Goal: Transaction & Acquisition: Purchase product/service

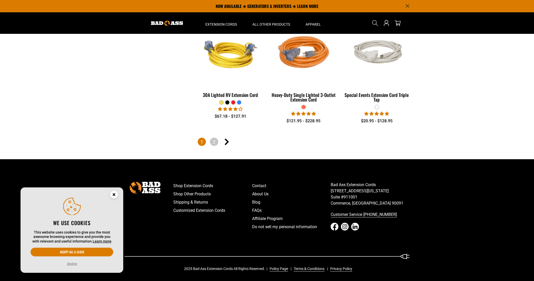
scroll to position [1183, 0]
click at [72, 263] on button "Decline" at bounding box center [71, 264] width 13 height 5
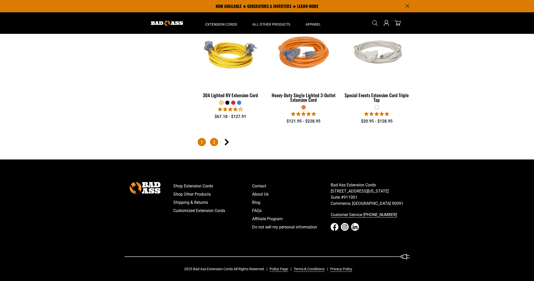
click at [214, 139] on link "2" at bounding box center [214, 142] width 8 height 8
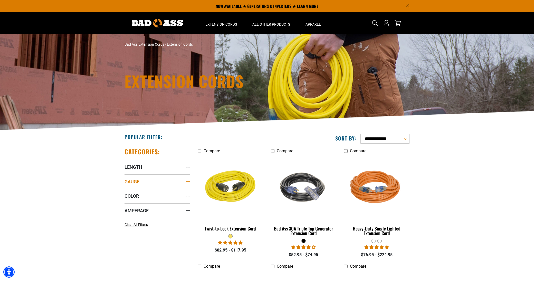
click at [134, 180] on span "Gauge" at bounding box center [132, 182] width 15 height 6
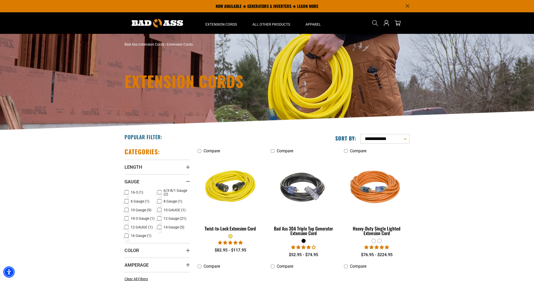
click at [125, 208] on icon at bounding box center [127, 210] width 4 height 7
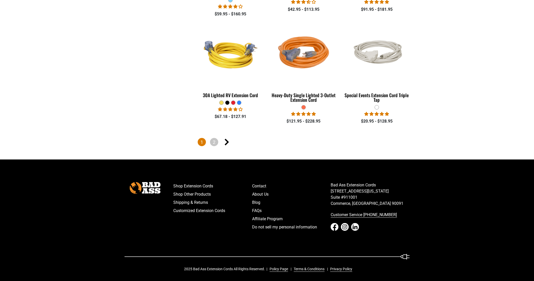
scroll to position [1101, 0]
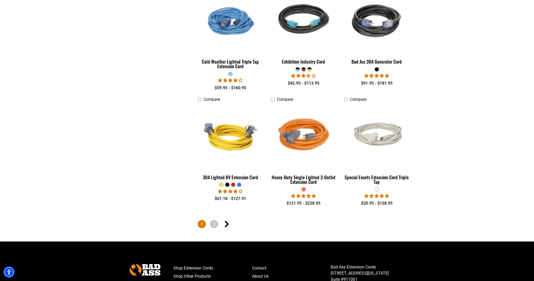
click at [201, 221] on span "1" at bounding box center [202, 224] width 8 height 8
click at [227, 221] on icon "Next page" at bounding box center [227, 224] width 4 height 7
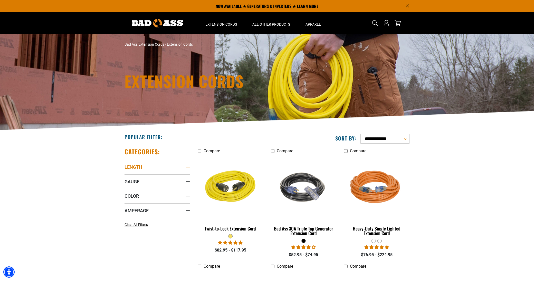
click at [145, 166] on summary "Length" at bounding box center [157, 167] width 65 height 14
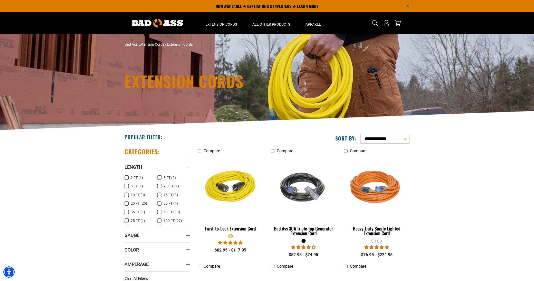
scroll to position [0, 0]
click at [160, 176] on rect at bounding box center [159, 178] width 4 height 4
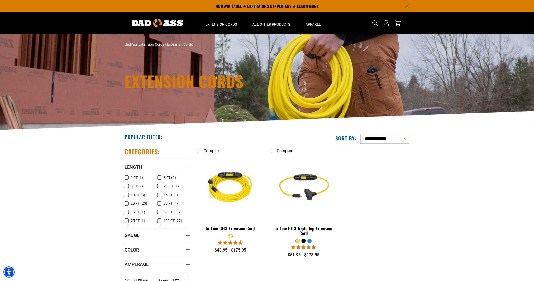
click at [127, 185] on icon at bounding box center [127, 186] width 4 height 7
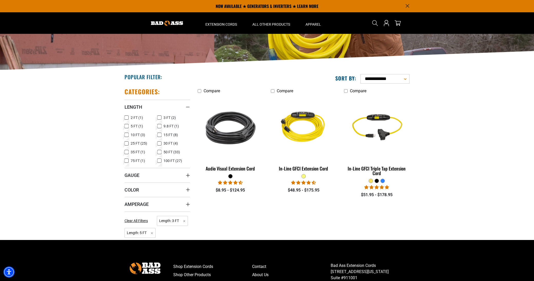
scroll to position [60, 0]
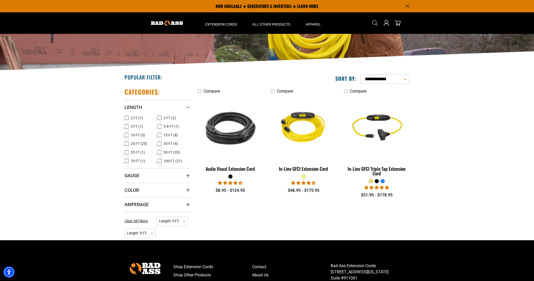
click at [126, 115] on icon at bounding box center [127, 118] width 4 height 7
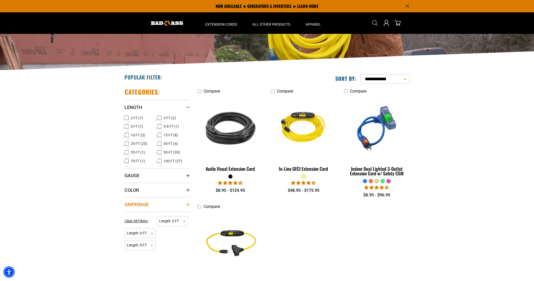
click at [137, 203] on span "Amperage" at bounding box center [137, 205] width 24 height 6
click at [147, 241] on span "Length: 3 FT Remove filter" at bounding box center [140, 244] width 31 height 10
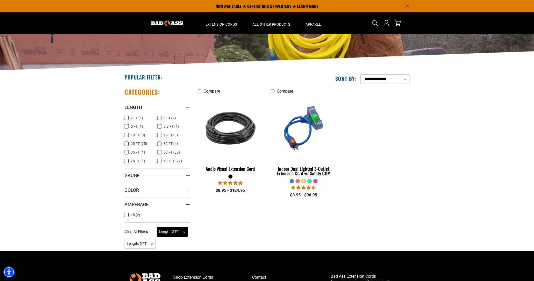
click at [175, 230] on span "Length: 2 FT Remove filter" at bounding box center [172, 232] width 31 height 10
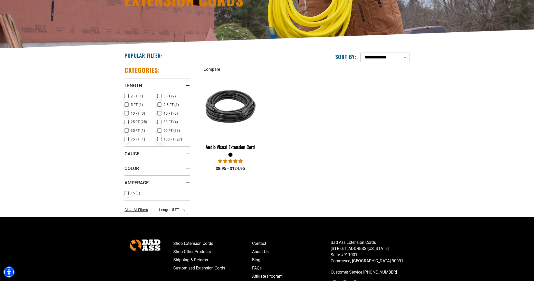
scroll to position [82, 0]
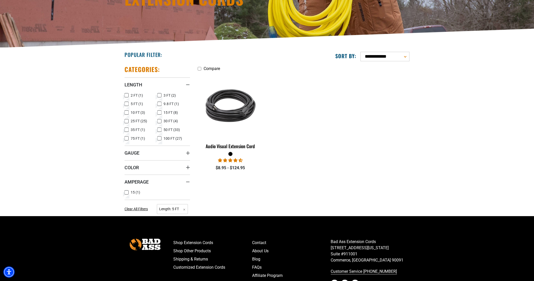
click at [125, 190] on icon at bounding box center [127, 193] width 4 height 7
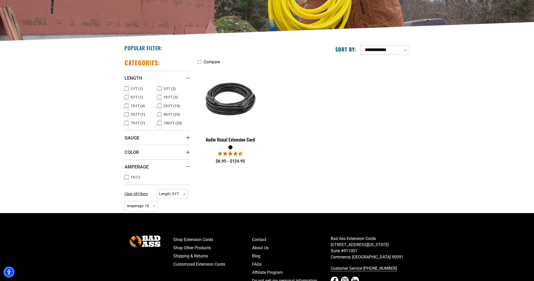
scroll to position [90, 0]
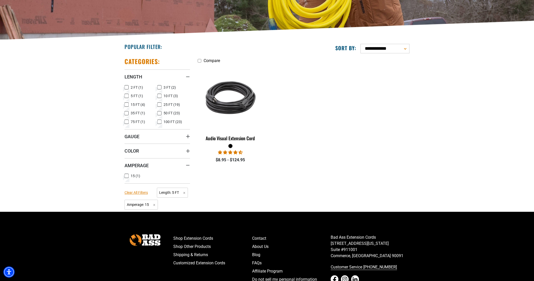
click at [137, 191] on span "Clear All Filters" at bounding box center [136, 193] width 23 height 4
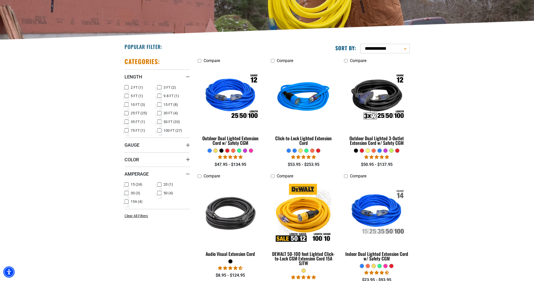
click at [159, 86] on icon at bounding box center [159, 87] width 4 height 7
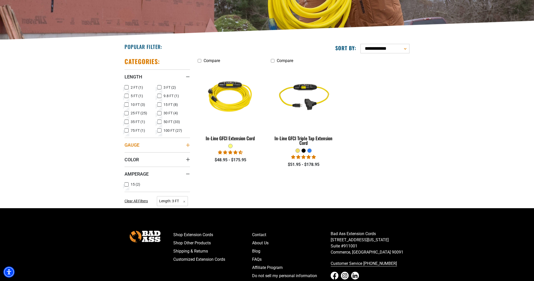
click at [136, 145] on span "Gauge" at bounding box center [132, 145] width 15 height 6
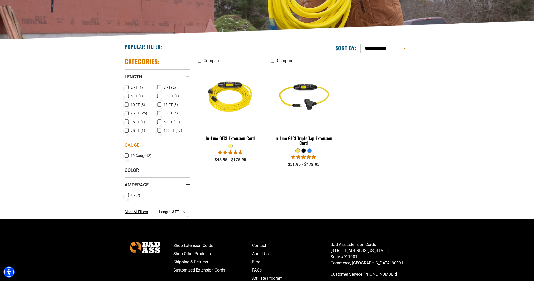
click at [187, 143] on div "Gauge" at bounding box center [188, 145] width 4 height 4
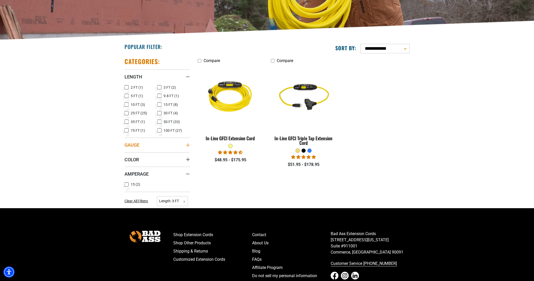
click at [187, 143] on div "Gauge" at bounding box center [188, 145] width 4 height 4
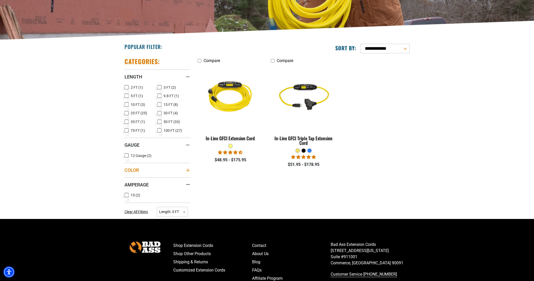
click at [132, 167] on span "Color" at bounding box center [132, 170] width 14 height 6
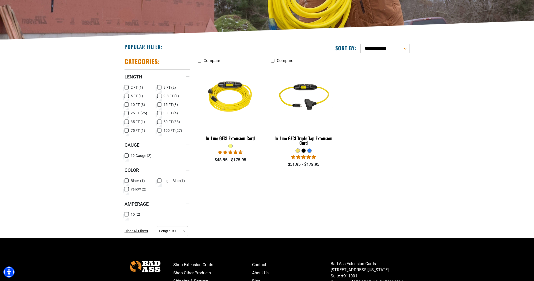
click at [125, 189] on icon at bounding box center [127, 189] width 4 height 7
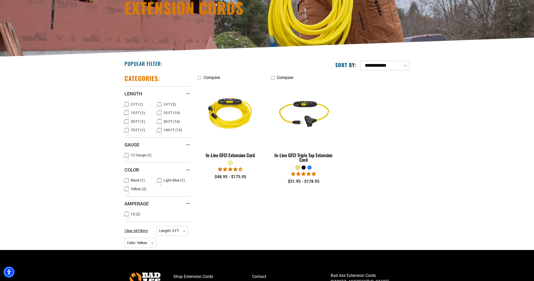
scroll to position [76, 0]
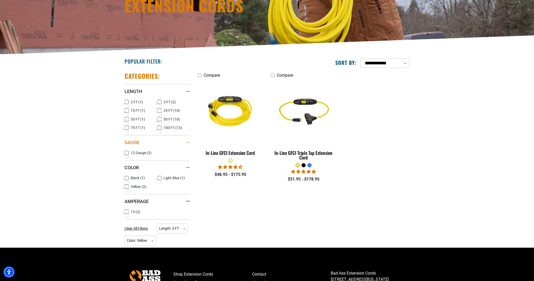
click at [128, 142] on span "Gauge" at bounding box center [132, 143] width 15 height 6
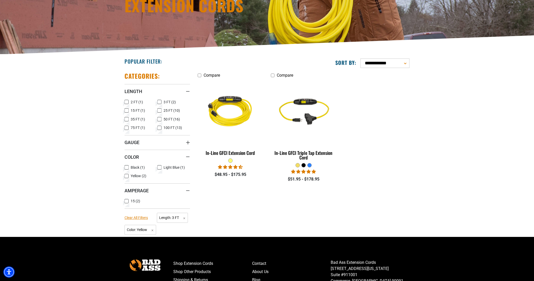
click at [142, 216] on span "Clear All Filters" at bounding box center [136, 218] width 23 height 4
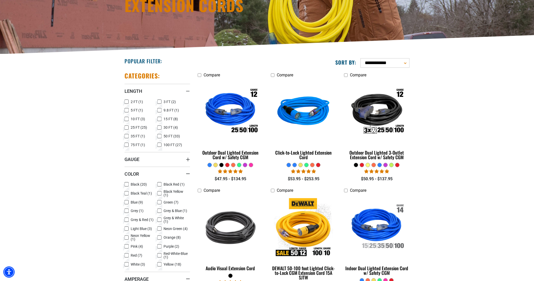
scroll to position [76, 0]
click at [133, 160] on span "Gauge" at bounding box center [132, 160] width 15 height 6
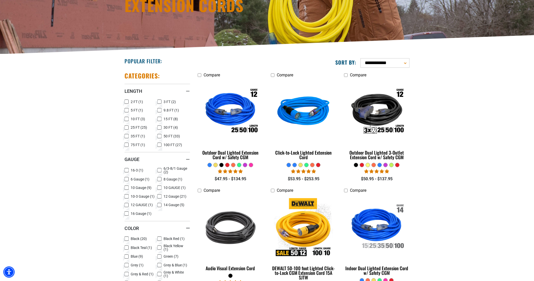
click at [160, 179] on icon at bounding box center [159, 179] width 4 height 7
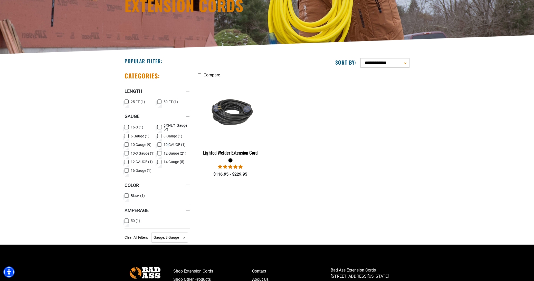
click at [167, 143] on span "10 GAUGE (1)" at bounding box center [175, 145] width 22 height 4
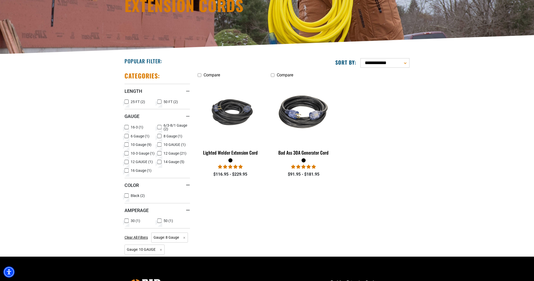
click at [159, 127] on icon at bounding box center [159, 127] width 4 height 7
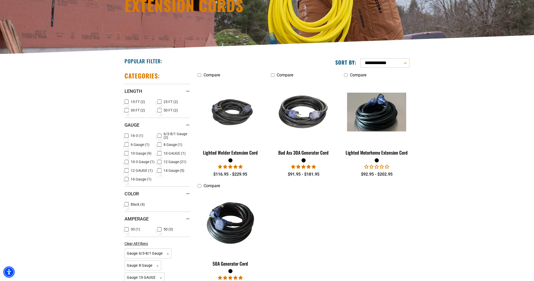
click at [127, 179] on icon at bounding box center [127, 179] width 4 height 7
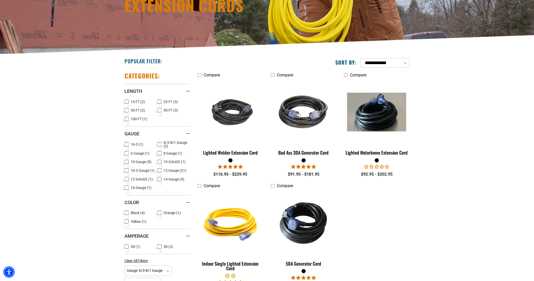
click at [128, 144] on icon at bounding box center [127, 144] width 4 height 7
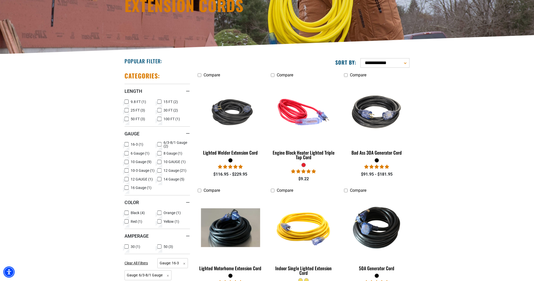
click at [161, 161] on rect at bounding box center [159, 162] width 4 height 4
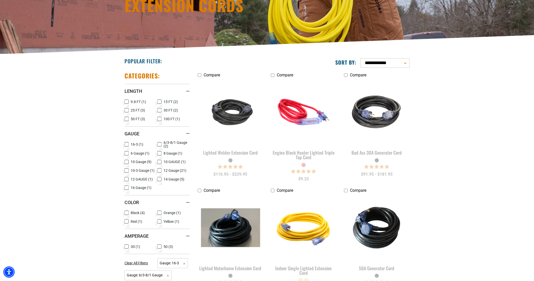
click at [159, 153] on icon at bounding box center [159, 153] width 3 height 3
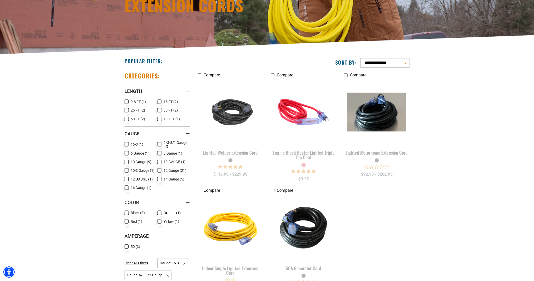
click at [159, 143] on icon at bounding box center [159, 144] width 3 height 3
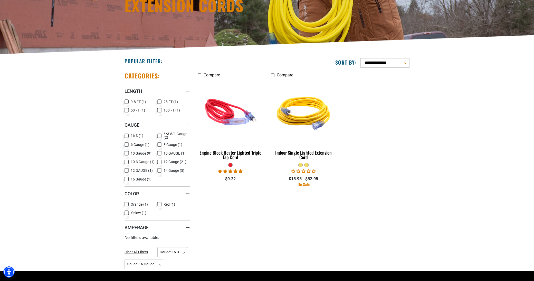
click at [127, 178] on rect at bounding box center [127, 179] width 4 height 4
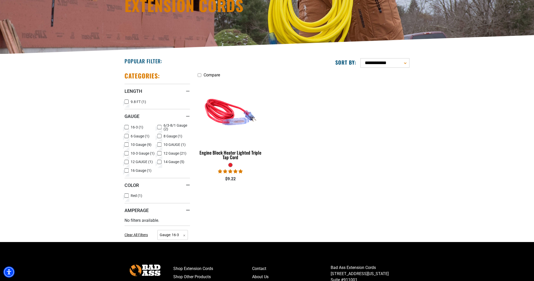
click at [128, 136] on icon at bounding box center [127, 136] width 4 height 7
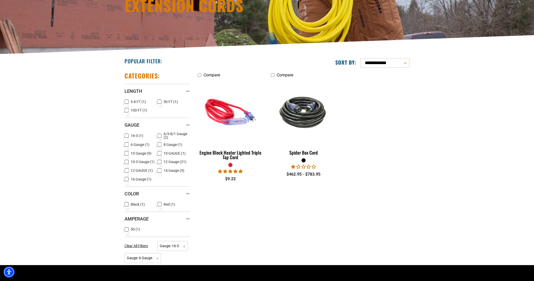
click at [126, 134] on rect at bounding box center [127, 136] width 4 height 4
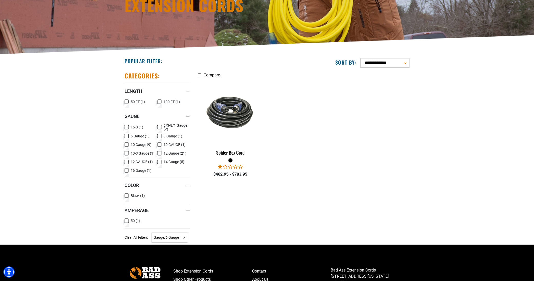
click at [126, 135] on icon at bounding box center [126, 136] width 3 height 3
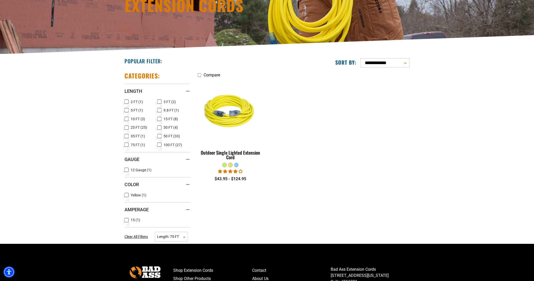
click at [124, 108] on div "Categories: Length Length 2 FT (1) 2 FT (1 product)" at bounding box center [157, 156] width 73 height 176
click at [125, 110] on icon at bounding box center [127, 110] width 4 height 7
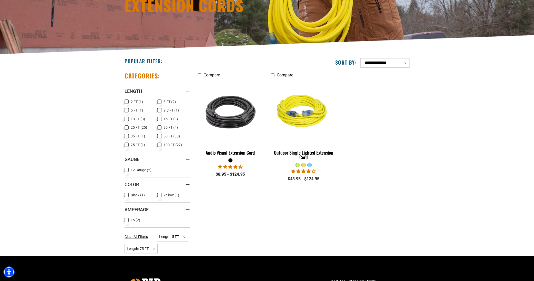
click at [126, 145] on icon at bounding box center [126, 145] width 3 height 3
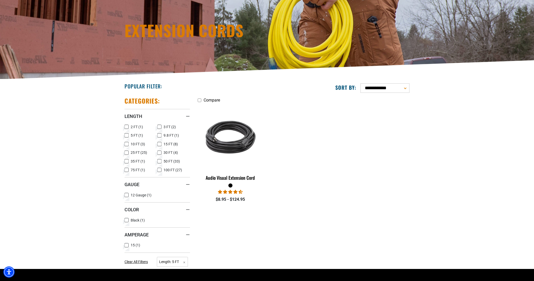
scroll to position [51, 0]
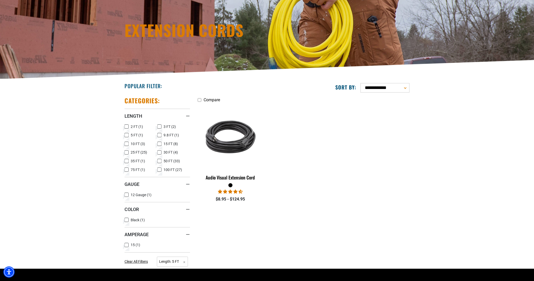
select select "**********"
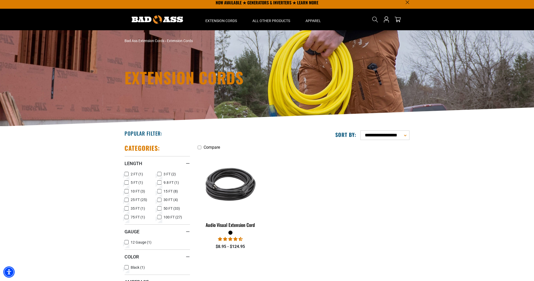
scroll to position [4, 0]
